Goal: Information Seeking & Learning: Learn about a topic

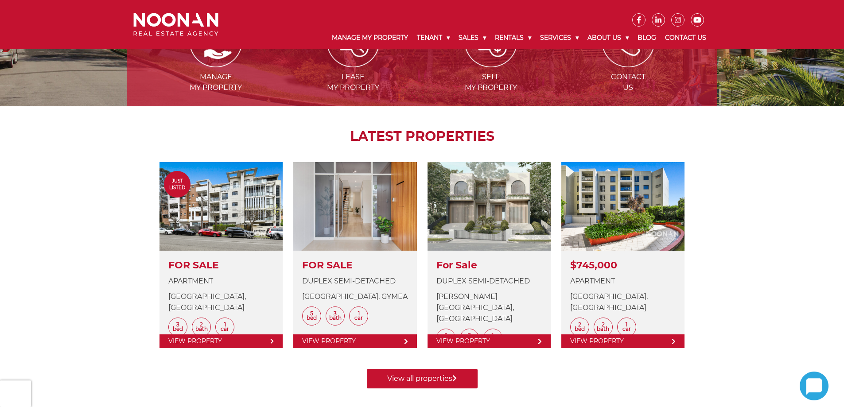
scroll to position [195, 0]
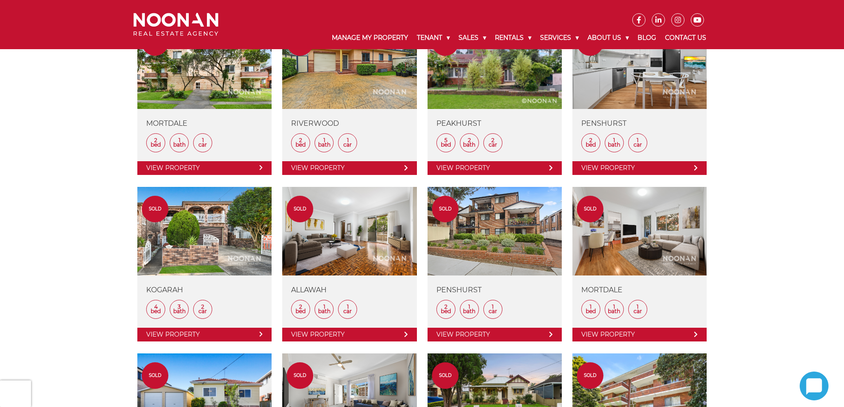
scroll to position [576, 0]
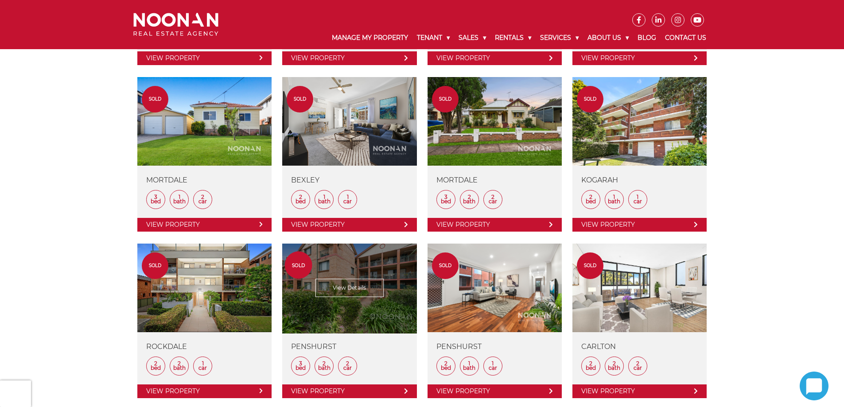
click at [342, 249] on link at bounding box center [349, 321] width 134 height 155
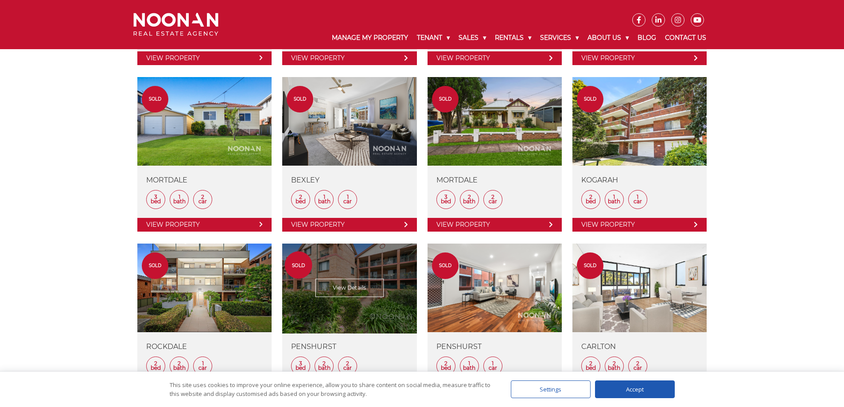
scroll to position [620, 0]
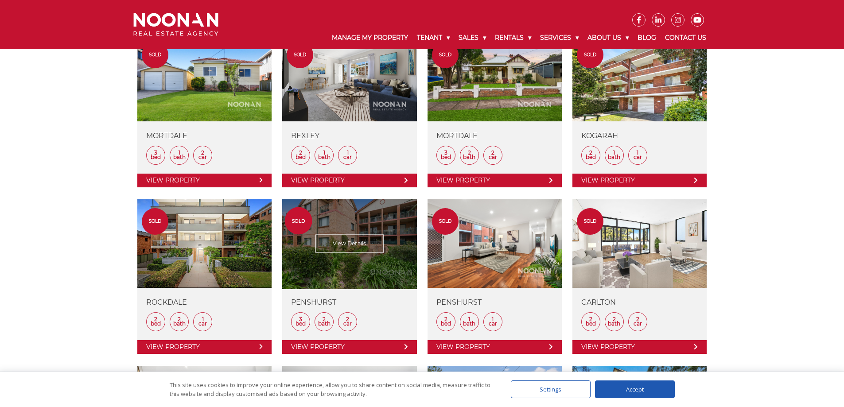
click at [343, 245] on link at bounding box center [349, 276] width 134 height 155
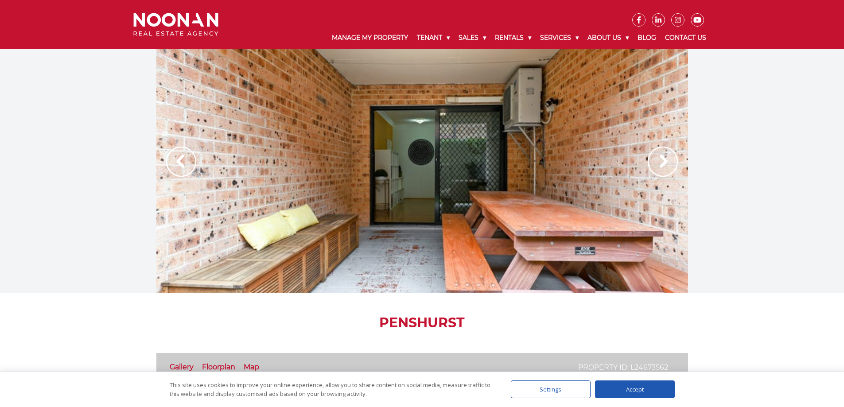
click at [667, 158] on img at bounding box center [662, 162] width 30 height 30
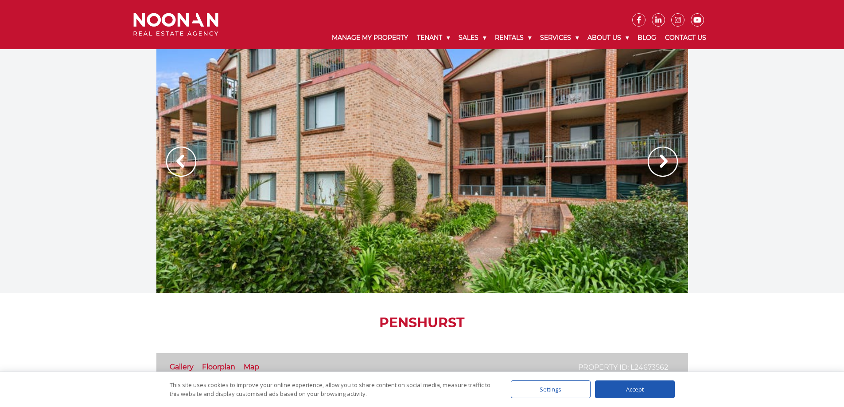
click at [667, 158] on img at bounding box center [662, 162] width 30 height 30
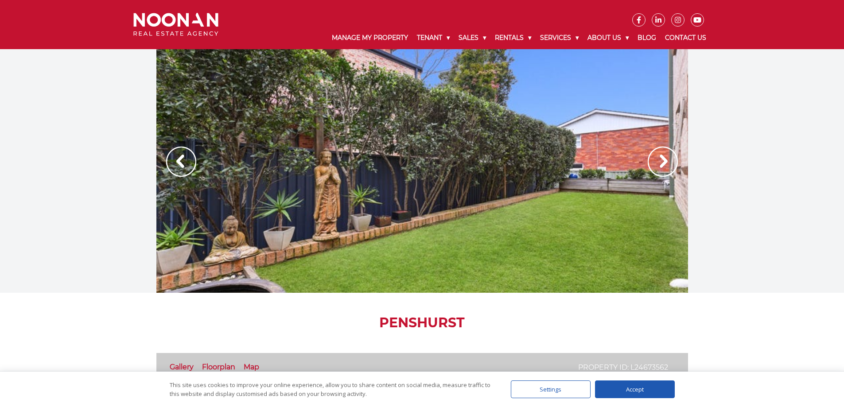
click at [659, 163] on img at bounding box center [662, 162] width 30 height 30
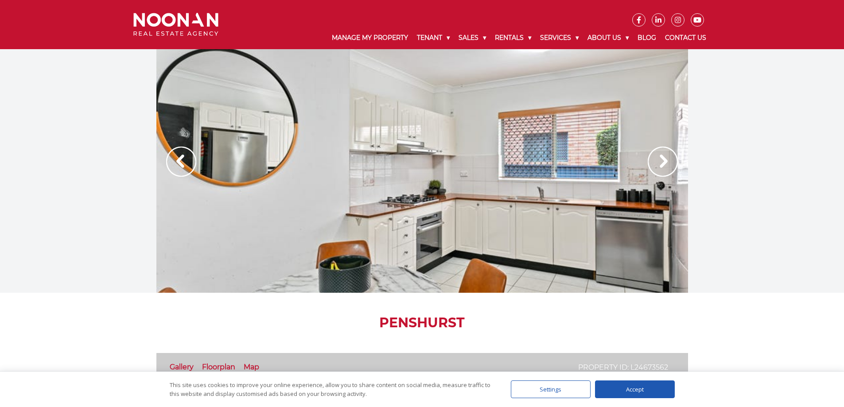
click at [664, 164] on img at bounding box center [662, 162] width 30 height 30
click at [664, 162] on img at bounding box center [662, 162] width 30 height 30
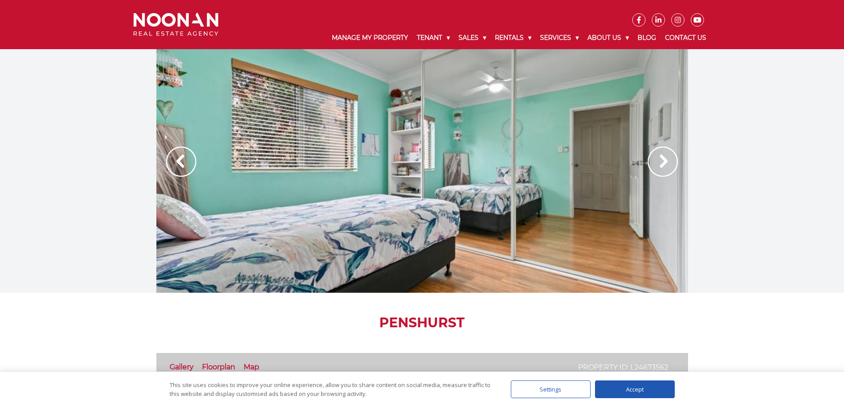
click at [664, 162] on img at bounding box center [662, 162] width 30 height 30
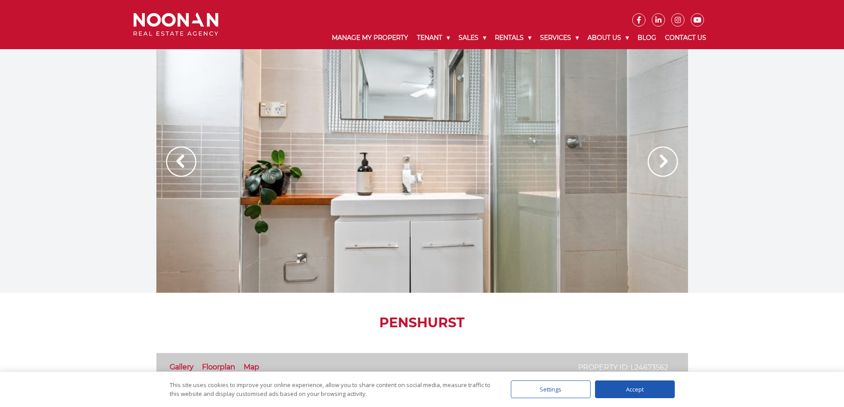
click at [664, 162] on img at bounding box center [662, 162] width 30 height 30
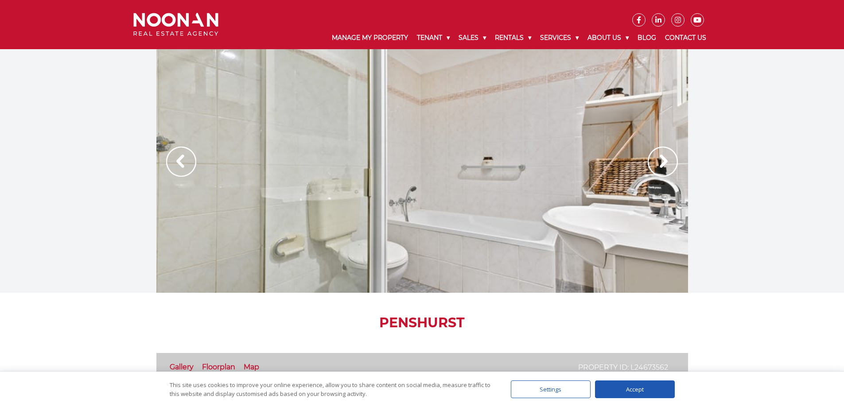
click at [664, 162] on img at bounding box center [662, 162] width 30 height 30
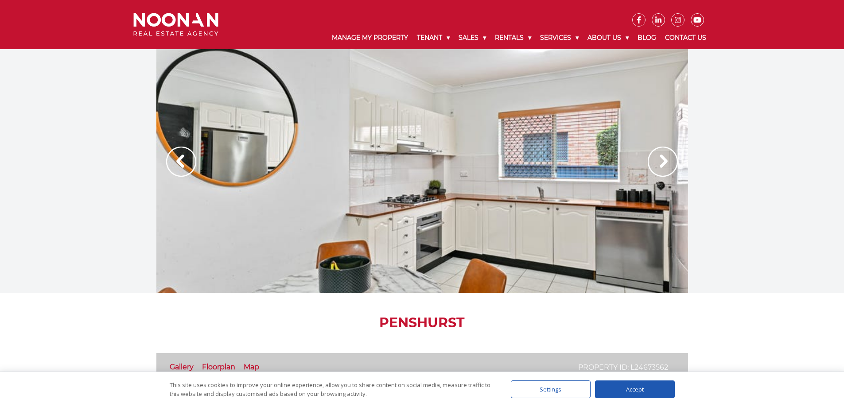
click at [666, 161] on img at bounding box center [662, 162] width 30 height 30
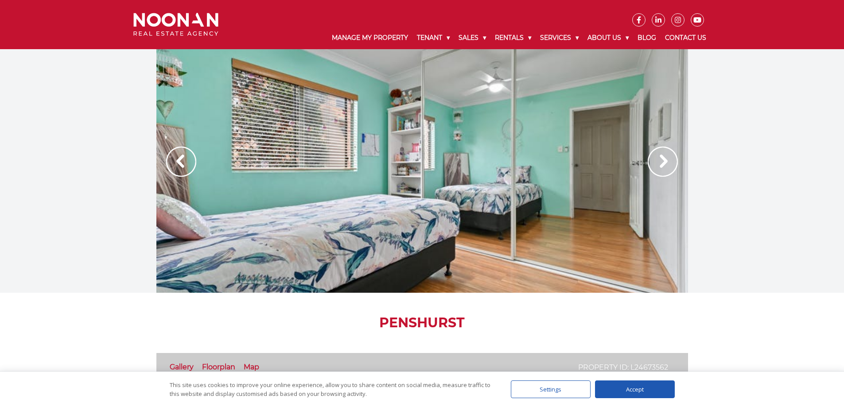
click at [666, 161] on img at bounding box center [662, 162] width 30 height 30
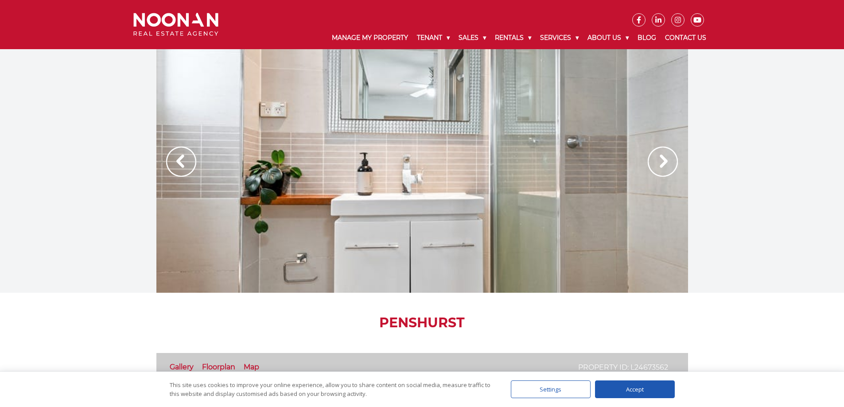
click at [666, 161] on img at bounding box center [662, 162] width 30 height 30
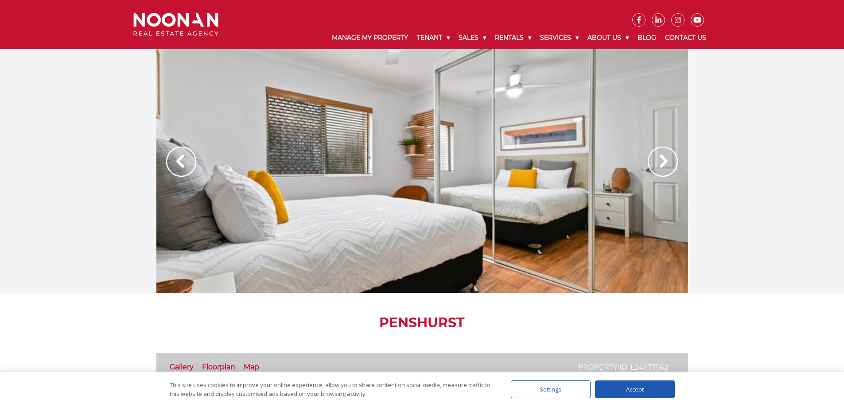
click at [666, 162] on img at bounding box center [662, 162] width 30 height 30
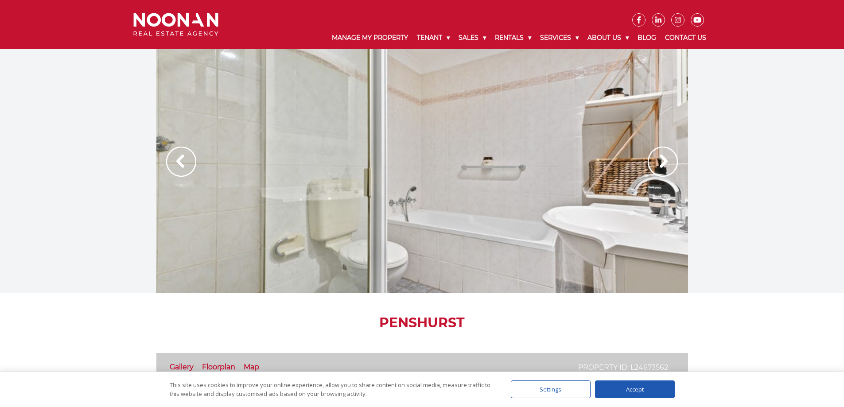
click at [666, 162] on img at bounding box center [662, 162] width 30 height 30
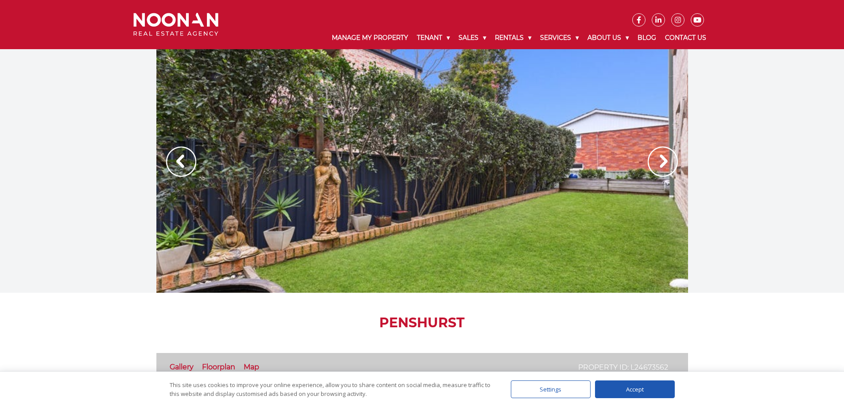
click at [658, 161] on img at bounding box center [662, 162] width 30 height 30
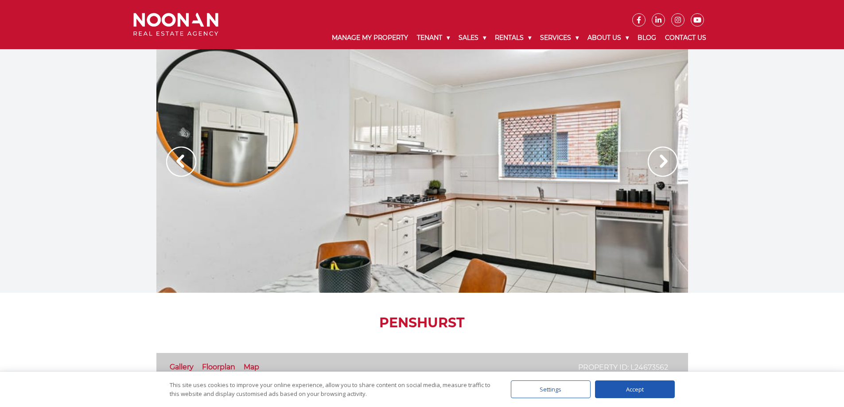
click at [664, 161] on img at bounding box center [662, 162] width 30 height 30
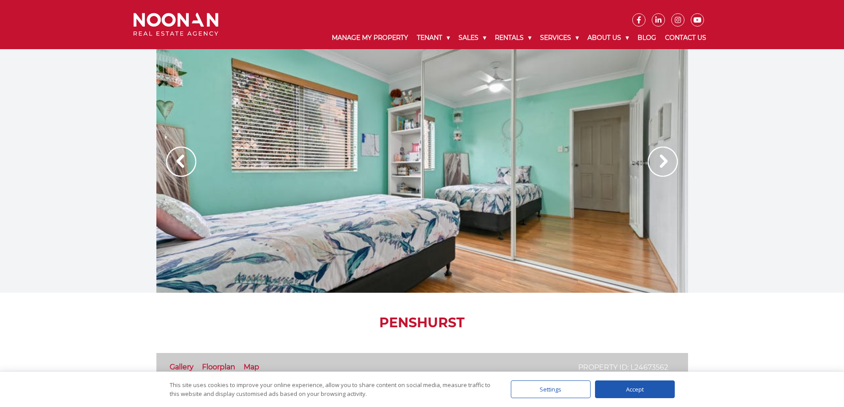
click at [664, 161] on img at bounding box center [662, 162] width 30 height 30
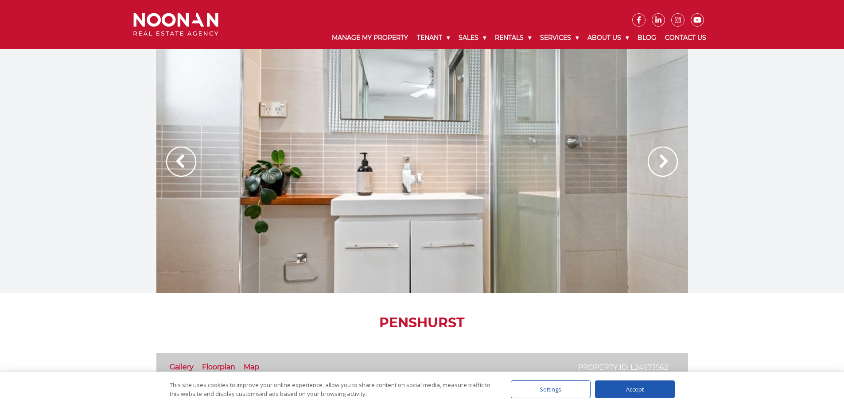
click at [664, 161] on img at bounding box center [662, 162] width 30 height 30
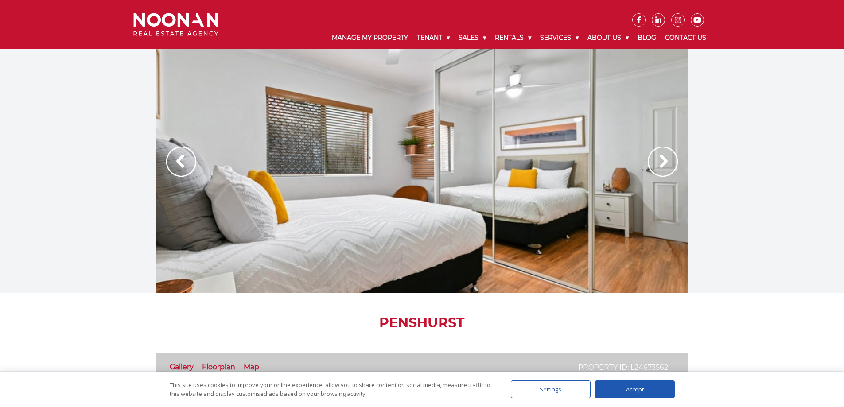
click at [664, 161] on img at bounding box center [662, 162] width 30 height 30
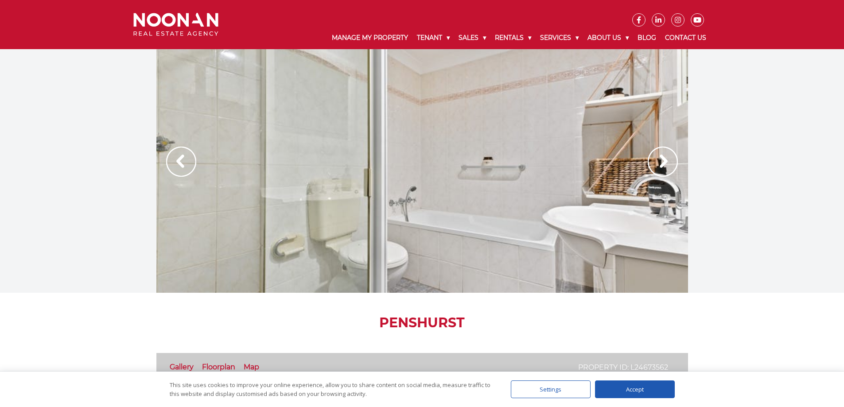
click at [664, 161] on img at bounding box center [662, 162] width 30 height 30
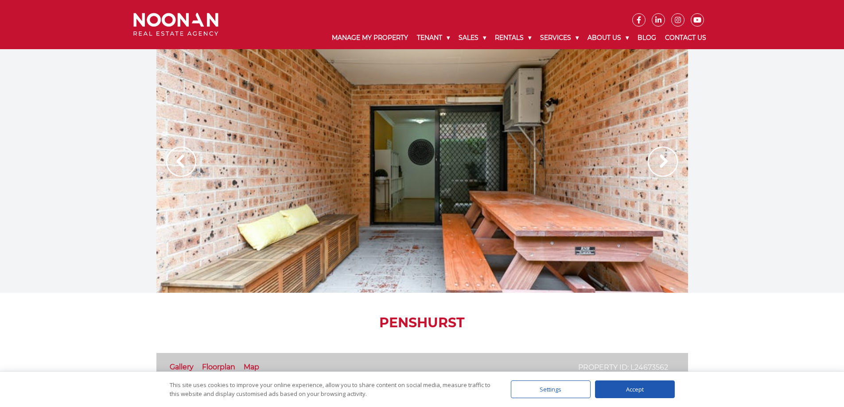
click at [664, 161] on img at bounding box center [662, 162] width 30 height 30
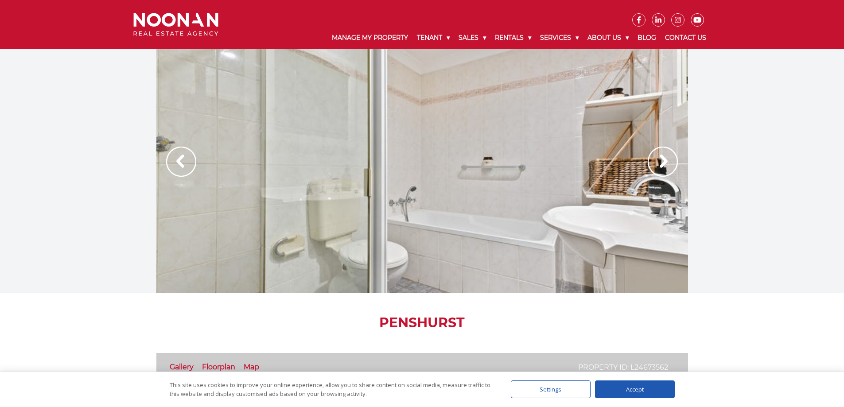
click at [665, 161] on img at bounding box center [662, 162] width 30 height 30
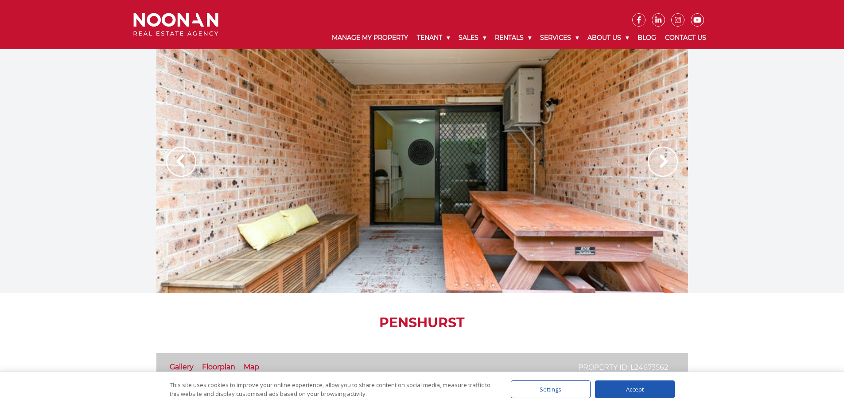
click at [665, 161] on img at bounding box center [662, 162] width 30 height 30
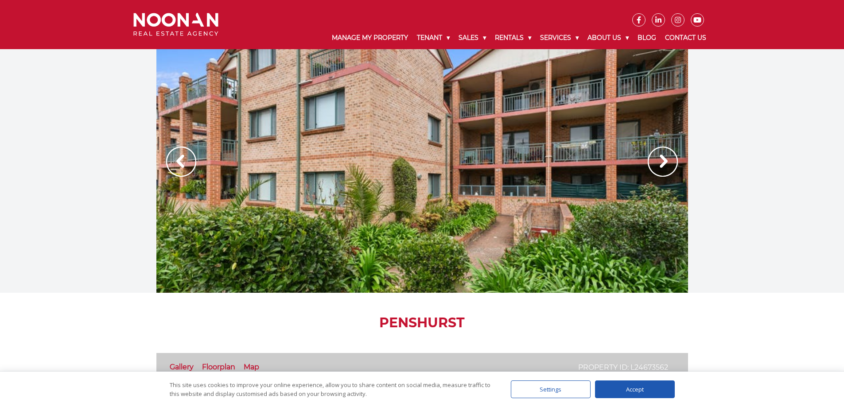
click at [664, 161] on img at bounding box center [662, 162] width 30 height 30
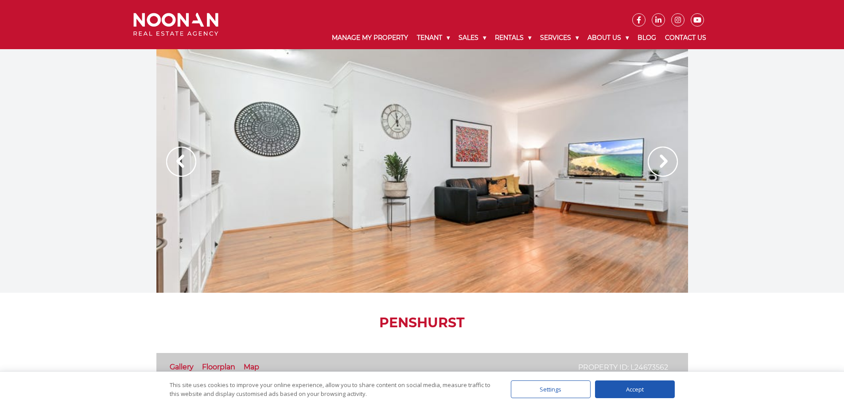
click at [179, 162] on img at bounding box center [181, 162] width 30 height 30
click at [180, 163] on img at bounding box center [181, 162] width 30 height 30
click at [178, 160] on img at bounding box center [181, 162] width 30 height 30
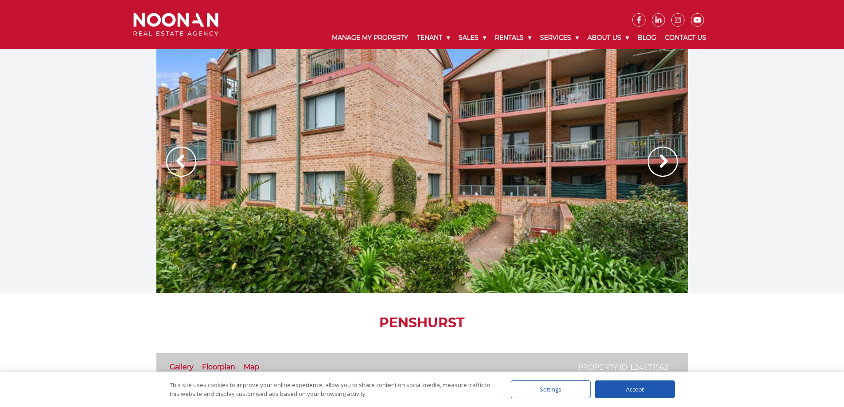
click at [660, 160] on img at bounding box center [662, 162] width 30 height 30
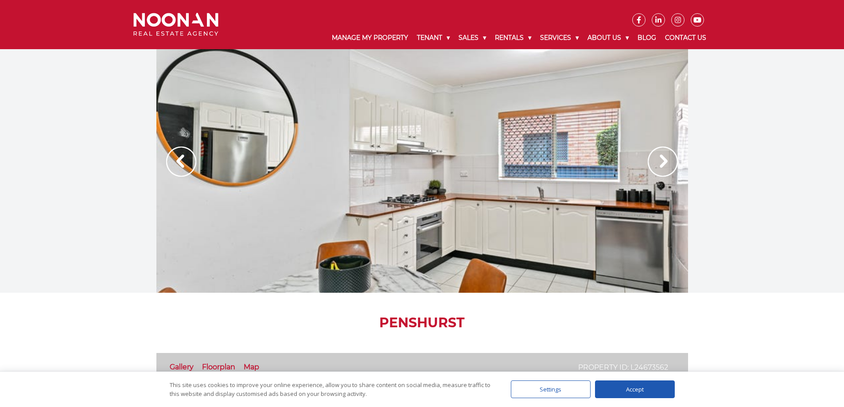
click at [661, 162] on img at bounding box center [662, 162] width 30 height 30
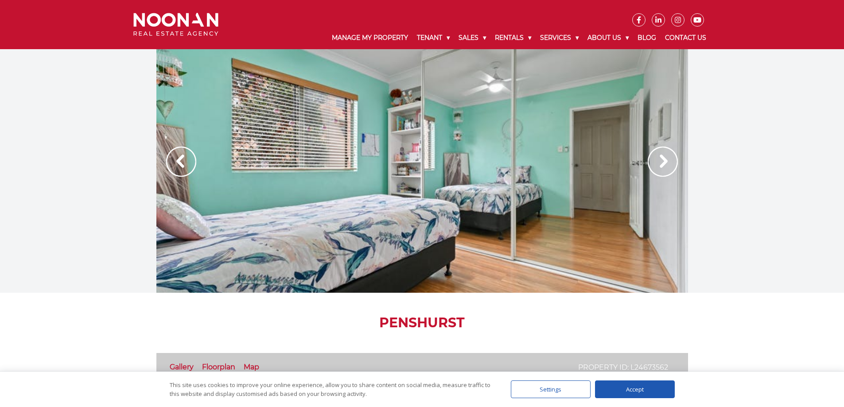
click at [660, 163] on img at bounding box center [662, 162] width 30 height 30
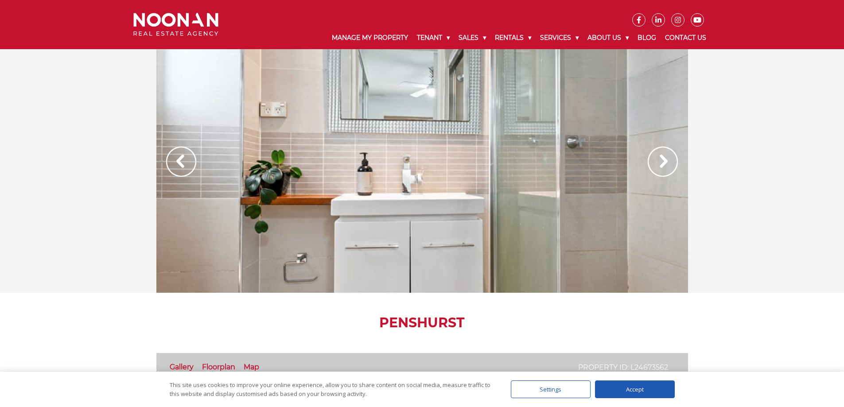
click at [660, 163] on img at bounding box center [662, 162] width 30 height 30
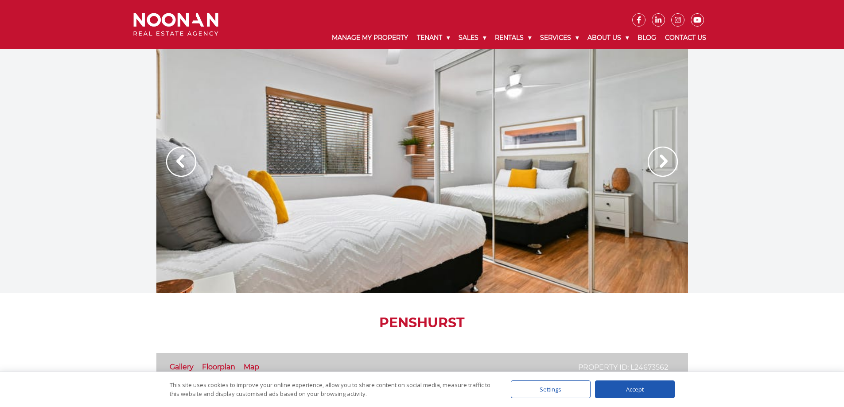
click at [660, 163] on img at bounding box center [662, 162] width 30 height 30
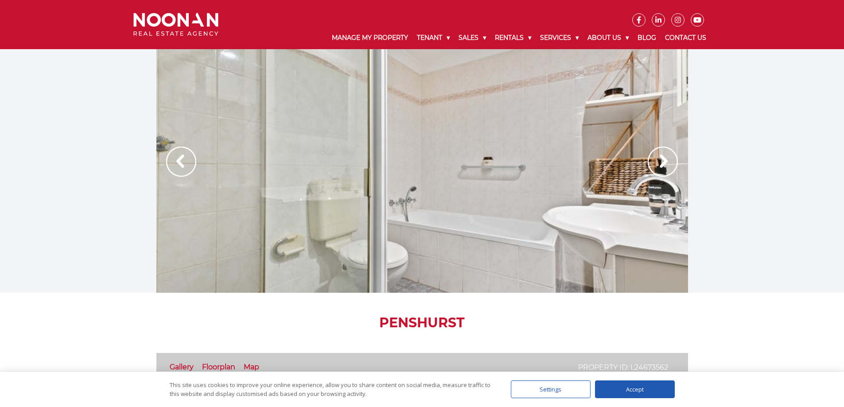
click at [660, 163] on img at bounding box center [662, 162] width 30 height 30
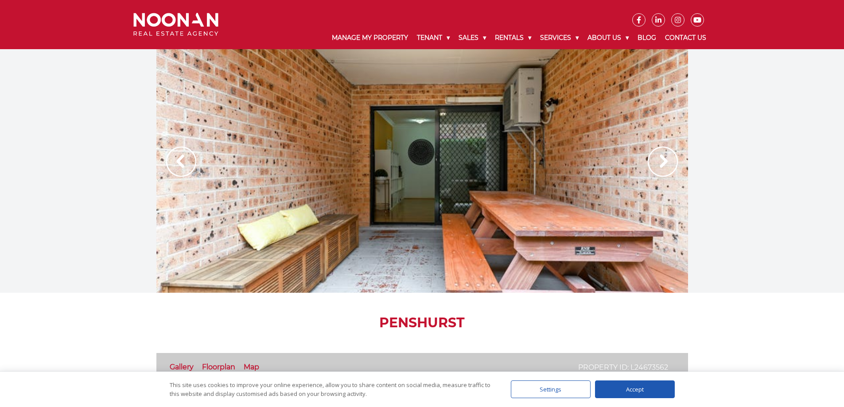
click at [659, 163] on img at bounding box center [662, 162] width 30 height 30
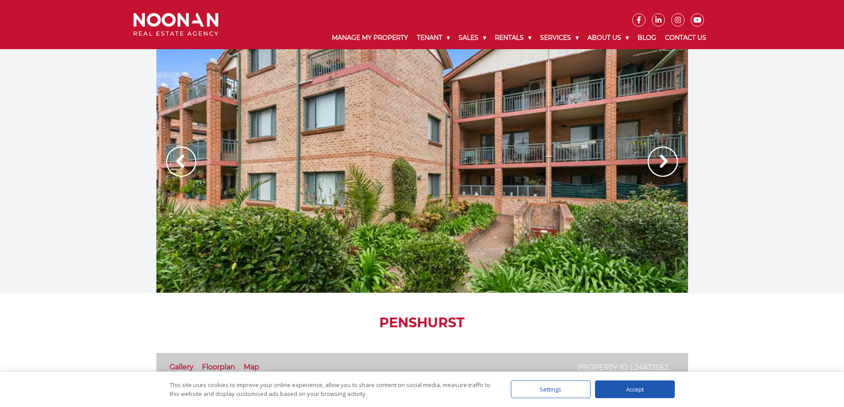
click at [658, 164] on img at bounding box center [662, 162] width 30 height 30
